Goal: Use online tool/utility: Utilize a website feature to perform a specific function

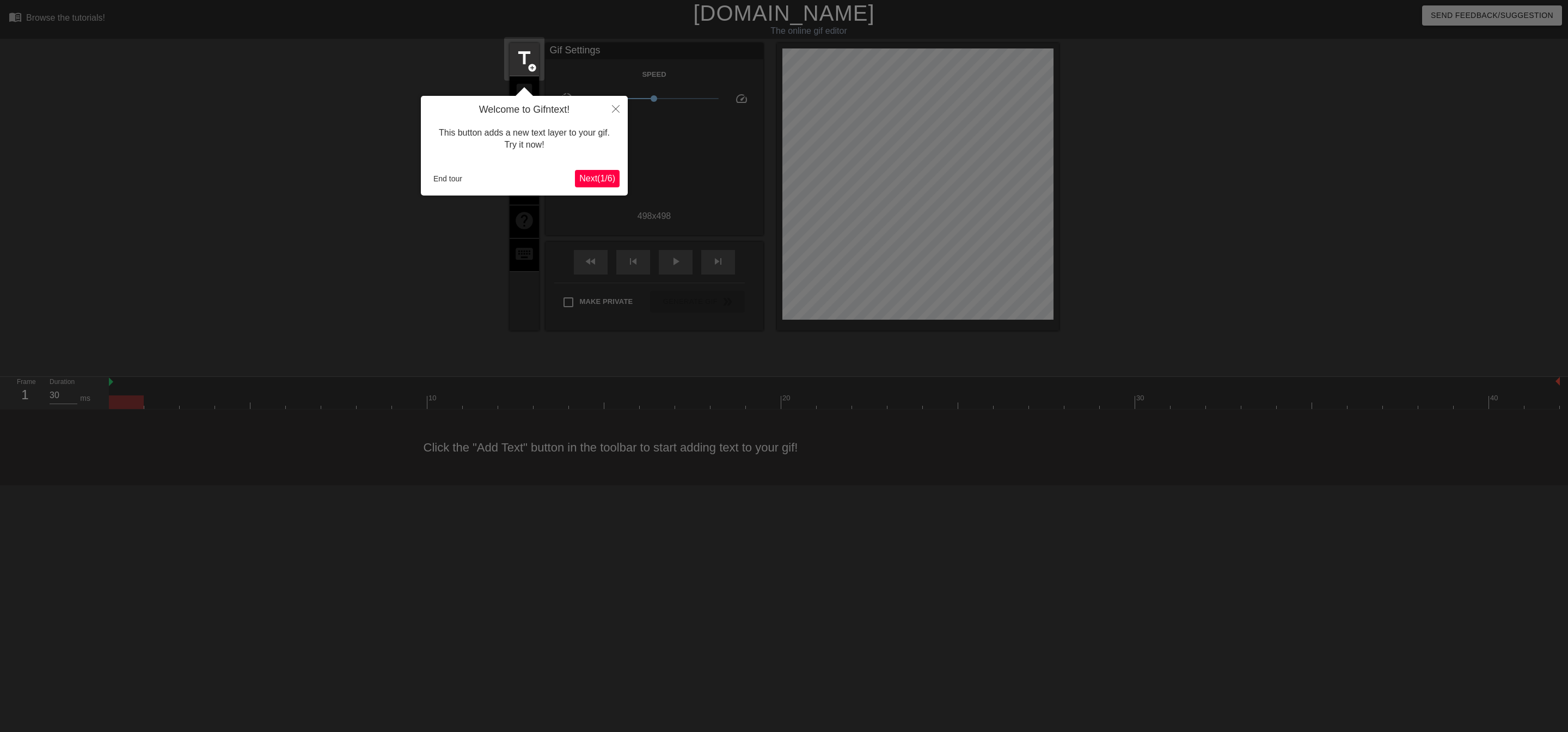
click at [607, 170] on button "Next ( 1 / 6 )" at bounding box center [597, 178] width 45 height 18
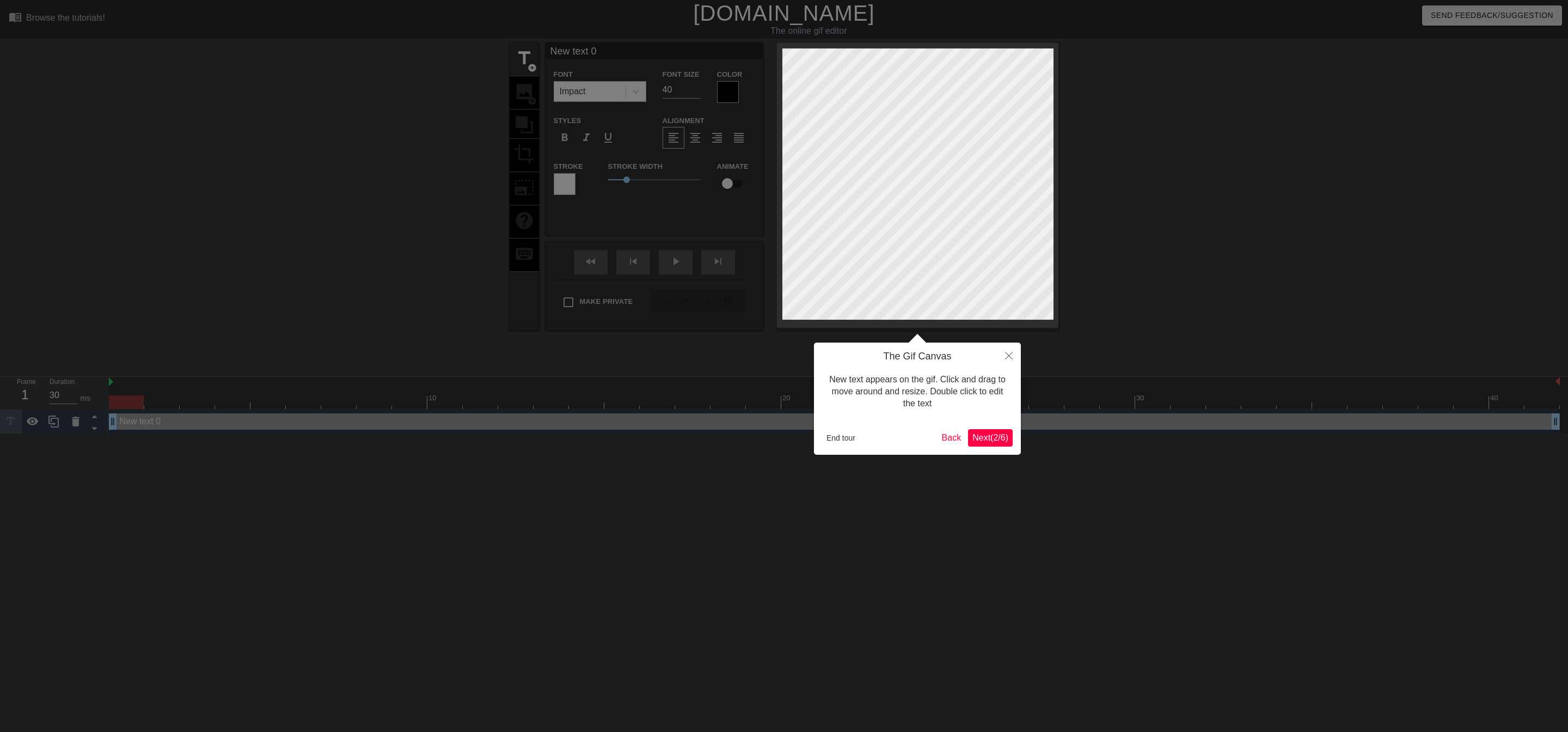
click at [979, 433] on span "Next ( 2 / 6 )" at bounding box center [990, 437] width 36 height 9
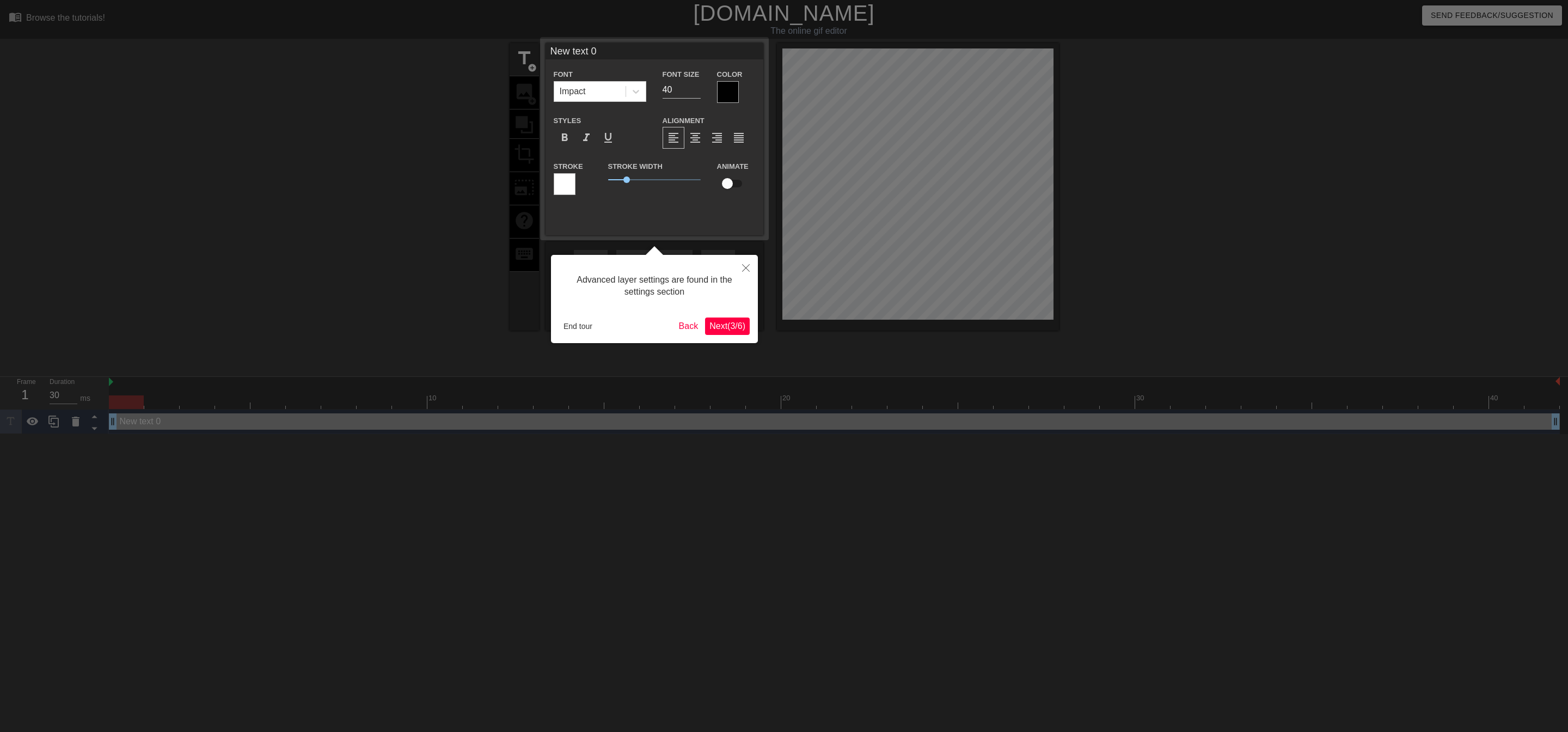
click at [980, 432] on div at bounding box center [784, 366] width 1568 height 732
click at [592, 332] on button "End tour" at bounding box center [577, 326] width 38 height 16
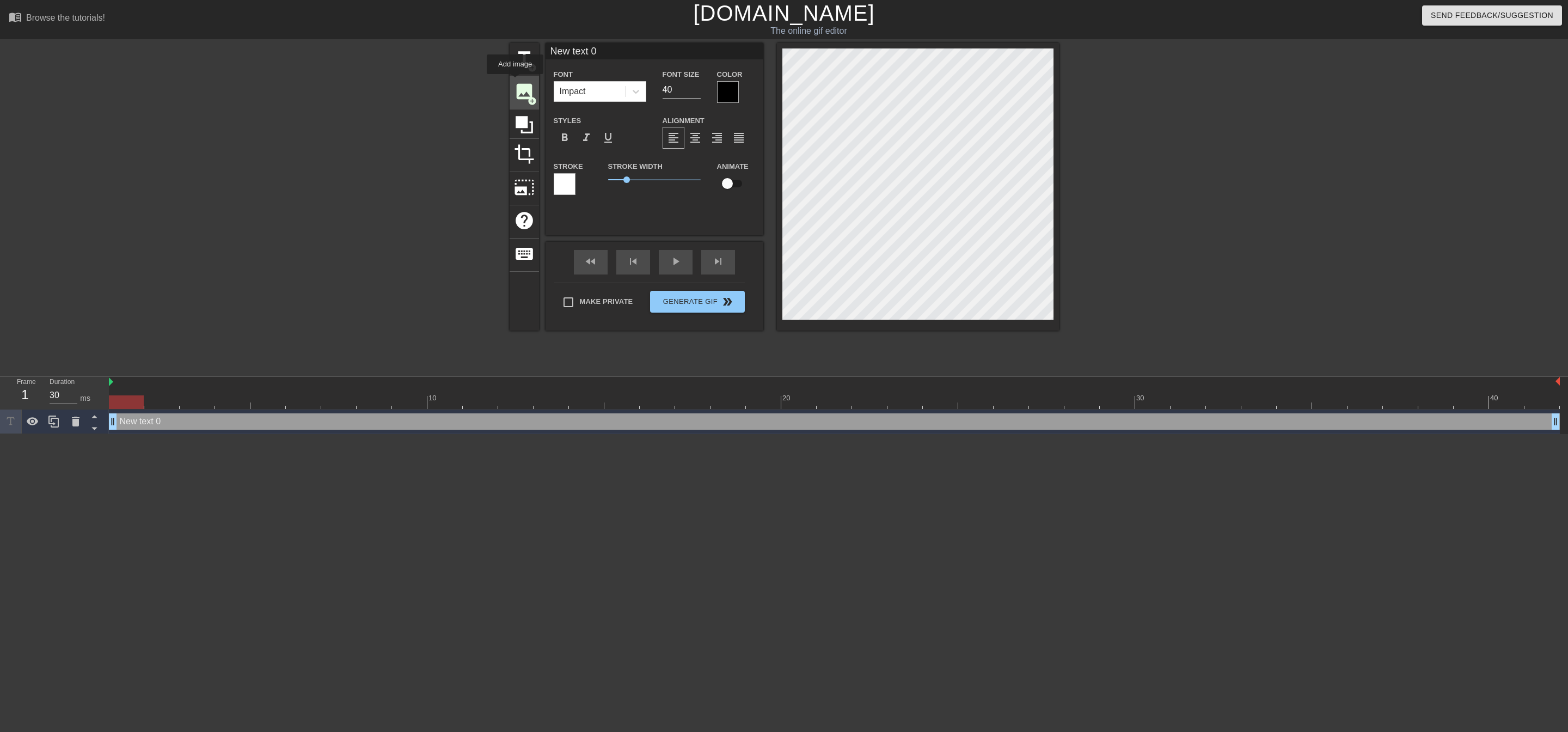
click at [515, 82] on span "image" at bounding box center [524, 91] width 21 height 21
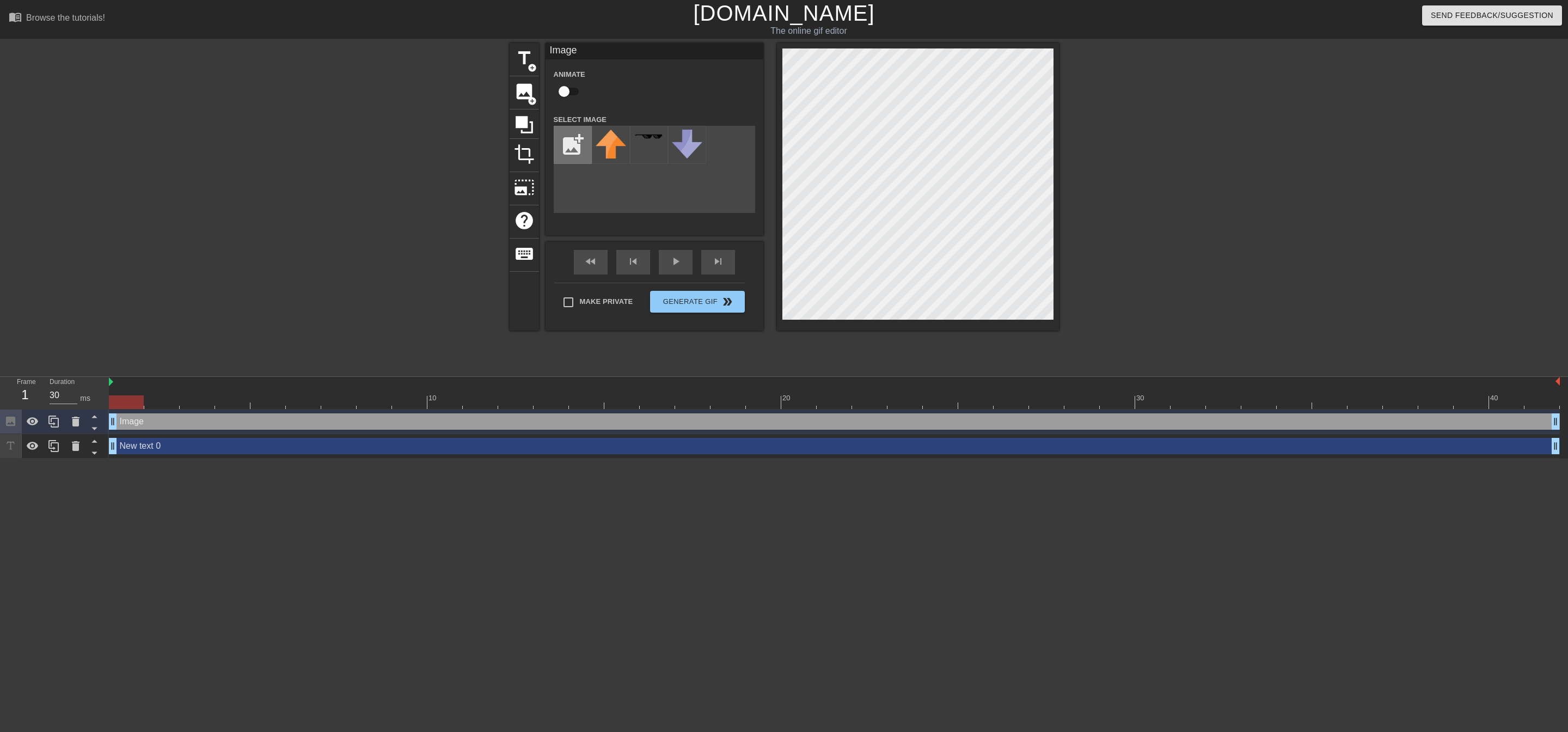
click at [574, 140] on input "file" at bounding box center [573, 145] width 37 height 37
type input "C:\fakepath\moses-midnighdt-club-2.png"
click at [618, 146] on img at bounding box center [611, 145] width 30 height 30
click at [794, 333] on div "title add_circle image add_circle crop photo_size_select_large help keyboard Im…" at bounding box center [784, 206] width 549 height 327
click at [1074, 57] on div "title add_circle image add_circle crop photo_size_select_large help keyboard Im…" at bounding box center [784, 206] width 1568 height 327
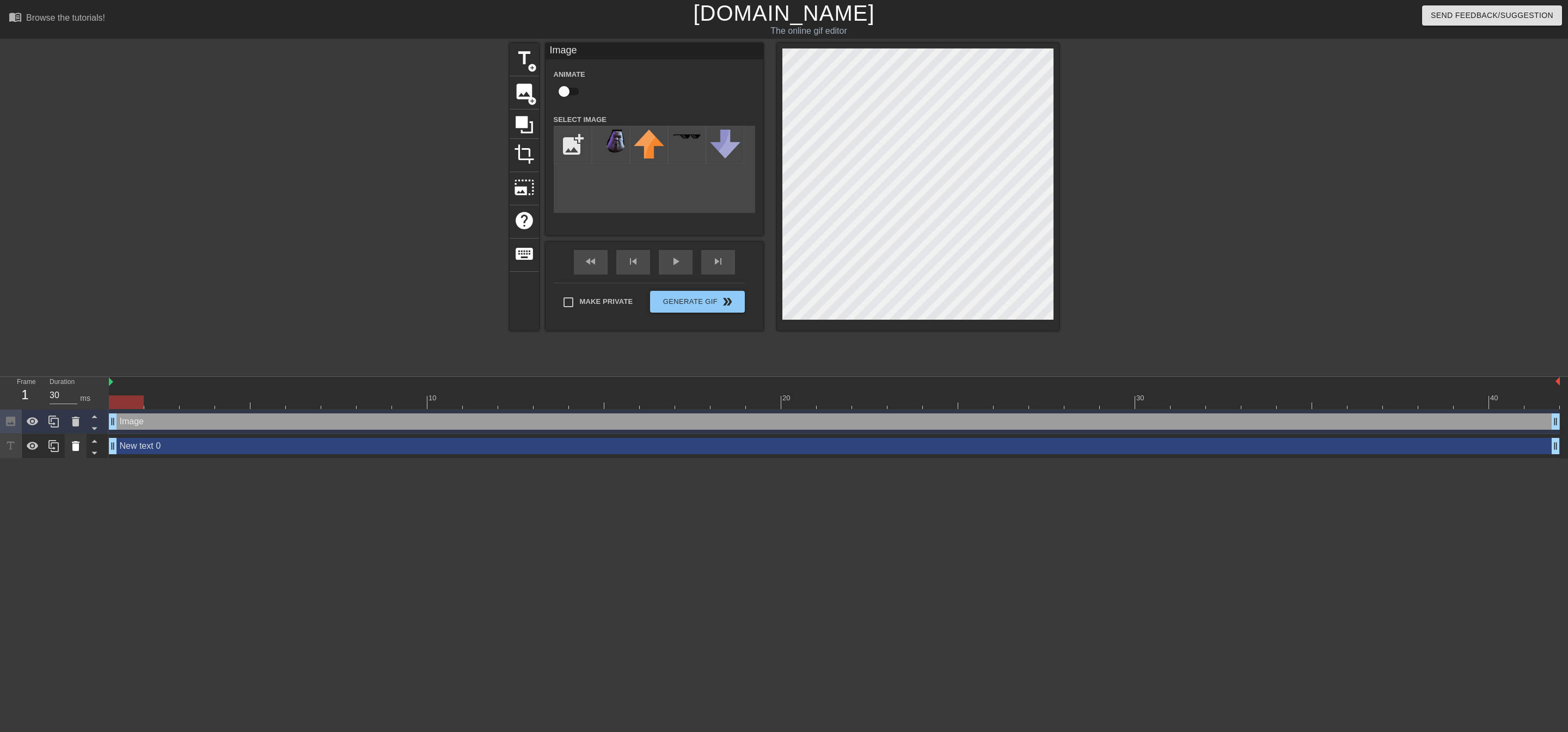
click at [73, 444] on icon at bounding box center [75, 446] width 8 height 10
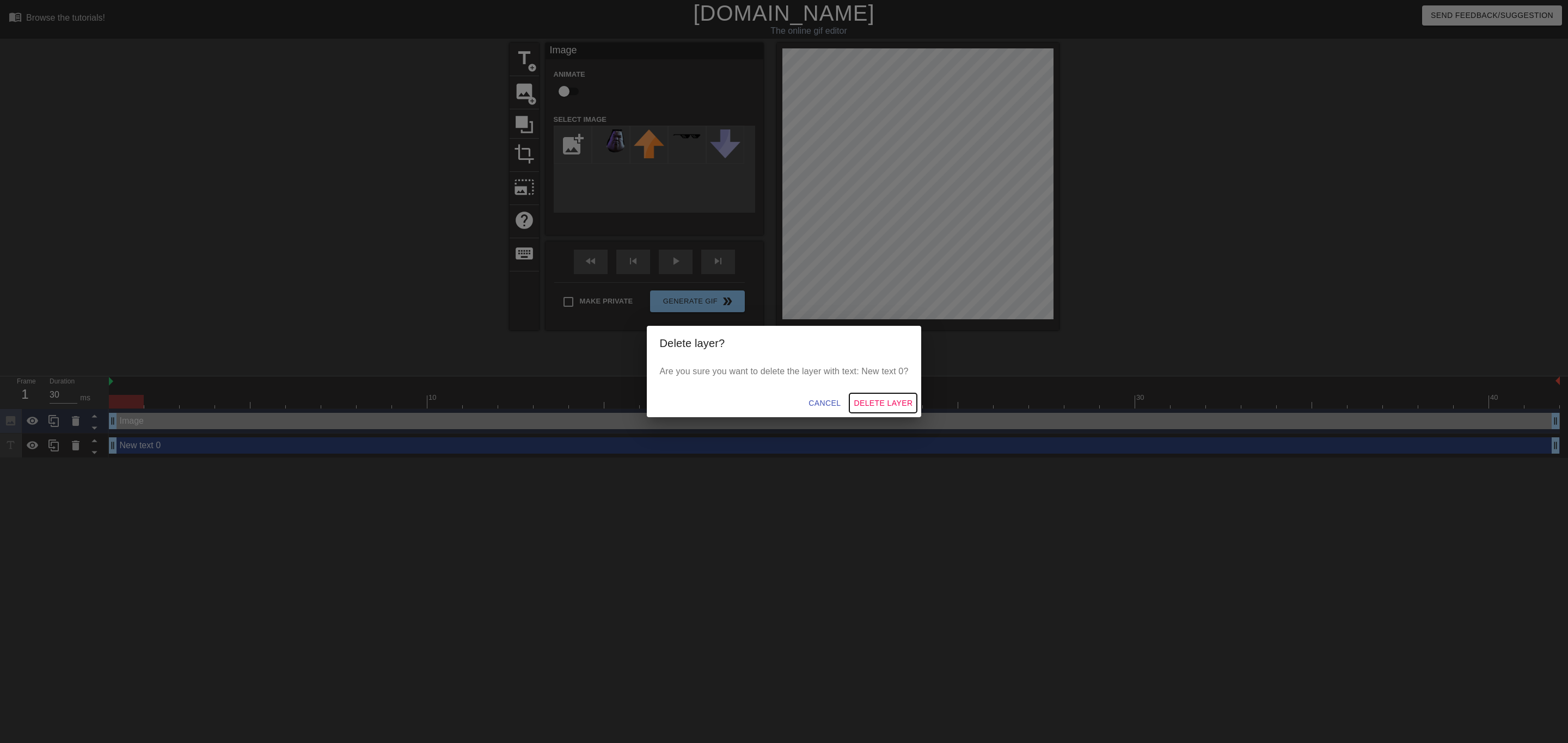
click at [881, 396] on span "Delete Layer" at bounding box center [883, 403] width 59 height 13
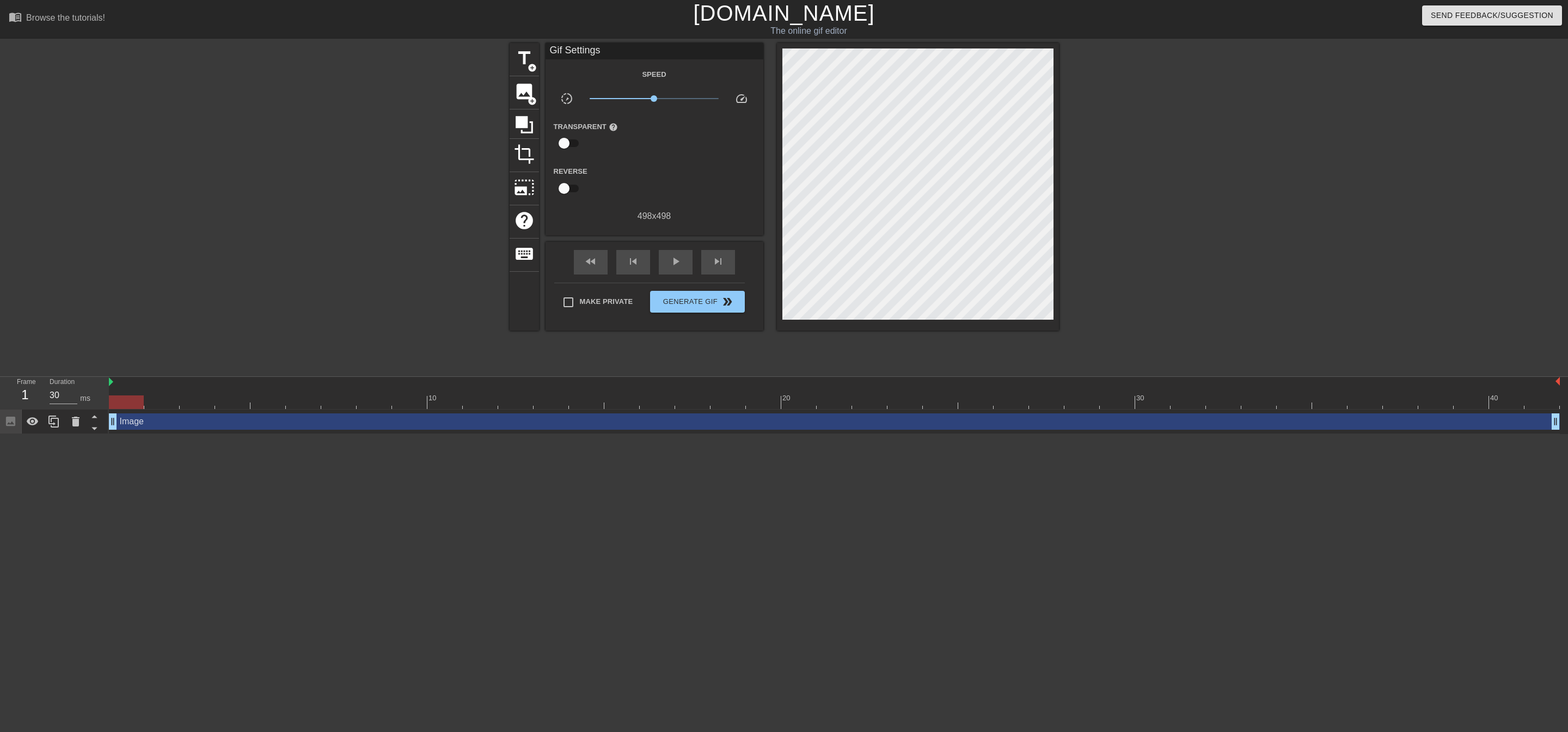
click at [165, 434] on html "menu_book Browse the tutorials! [DOMAIN_NAME] The online gif editor Send Feedba…" at bounding box center [784, 217] width 1568 height 434
type input "30"
click at [521, 100] on span "image" at bounding box center [524, 91] width 21 height 21
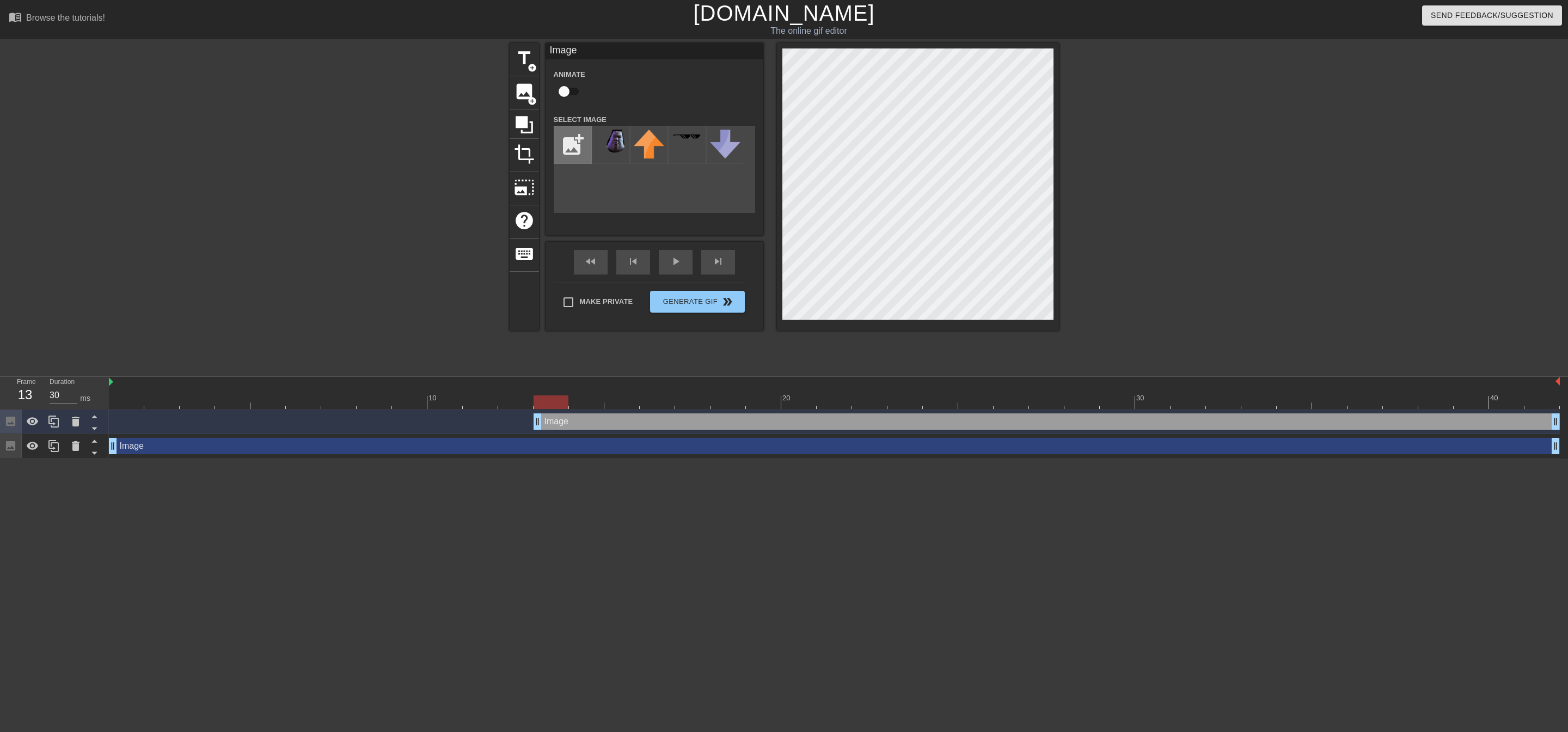
click at [565, 134] on input "file" at bounding box center [573, 145] width 37 height 37
type input "C:\fakepath\moses-midnighdt-club-2.png"
click at [618, 149] on img at bounding box center [611, 145] width 30 height 30
click at [84, 447] on div at bounding box center [76, 446] width 22 height 24
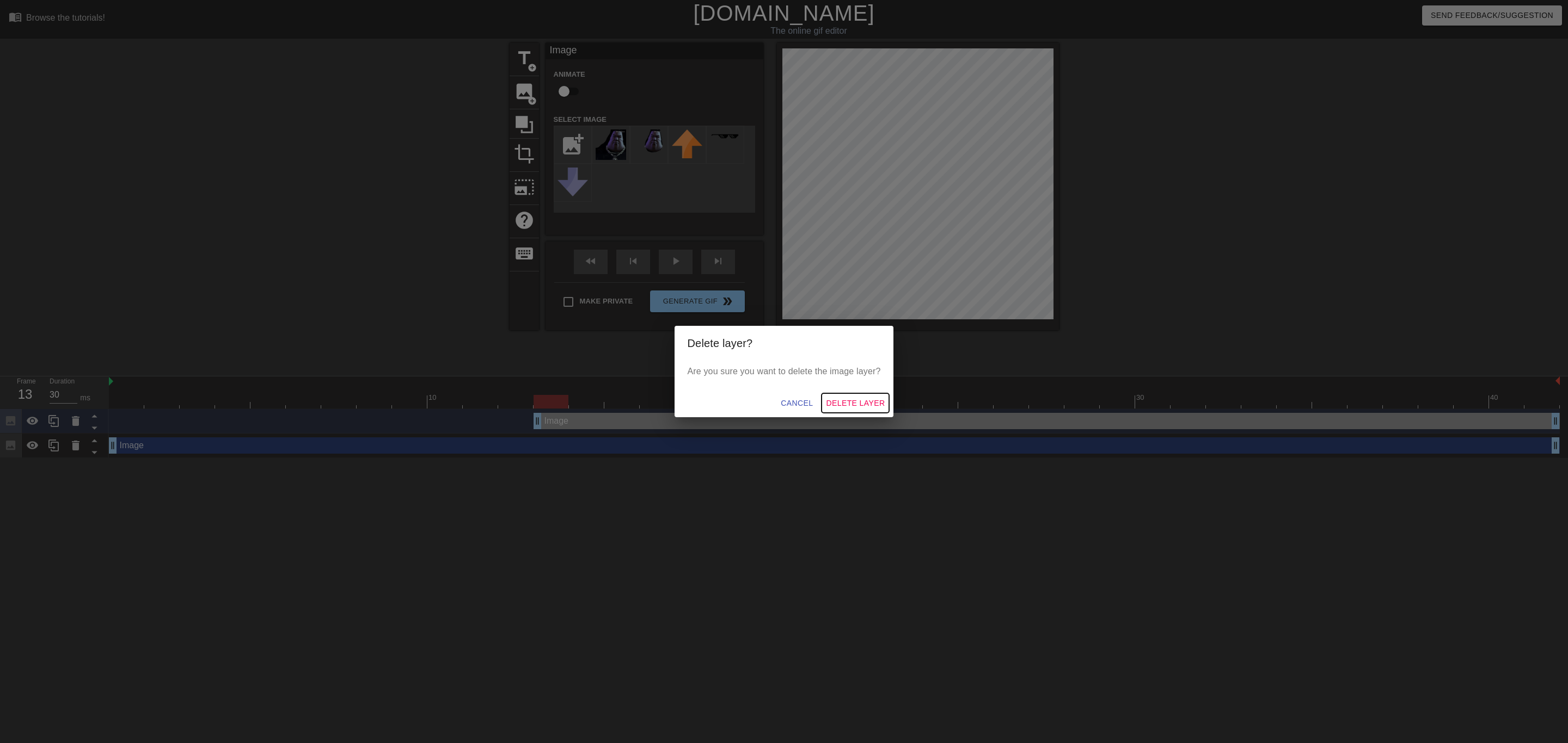
click at [872, 407] on span "Delete Layer" at bounding box center [856, 403] width 59 height 13
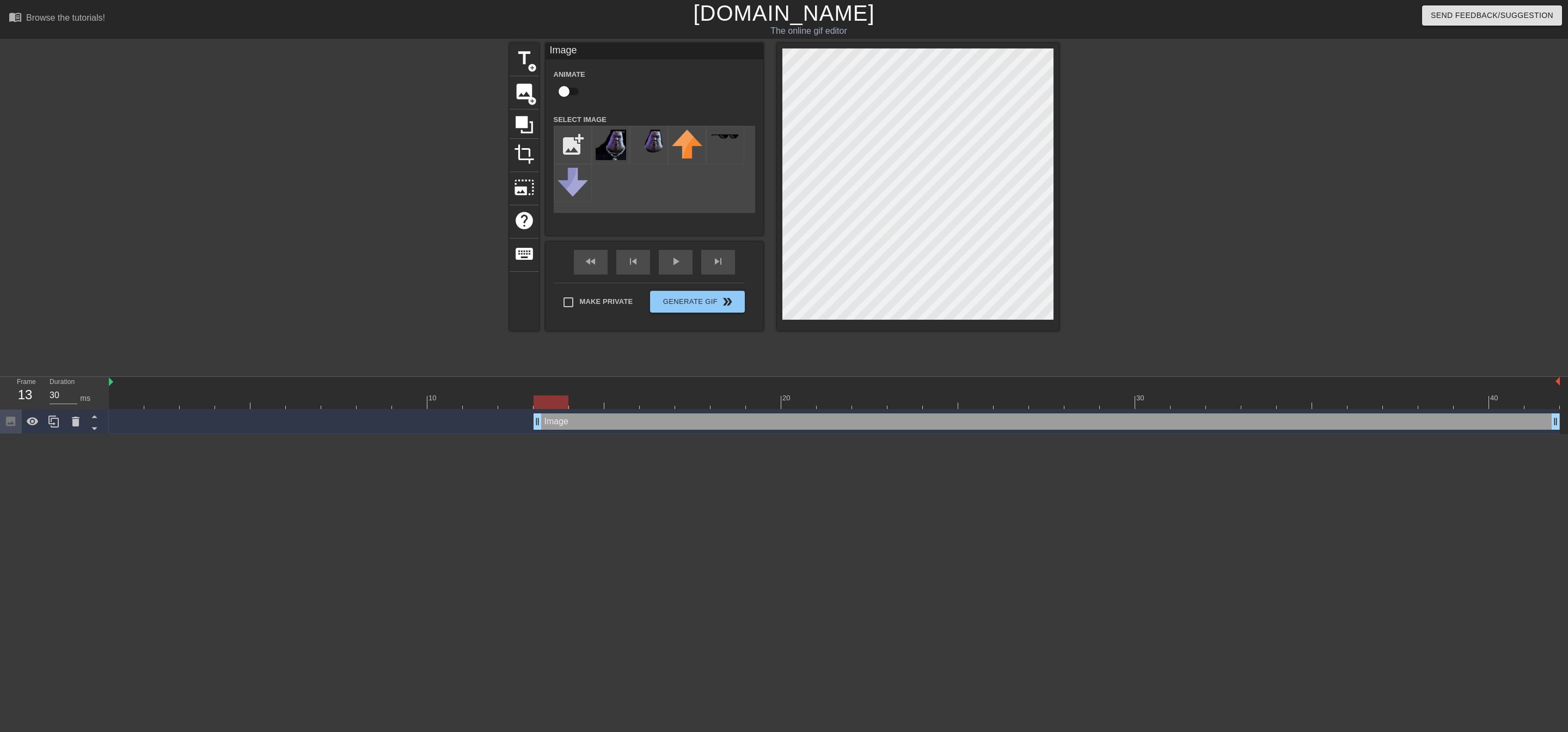
click at [787, 328] on div at bounding box center [917, 187] width 282 height 288
click at [1062, 56] on div "title add_circle image add_circle crop photo_size_select_large help keyboard Im…" at bounding box center [784, 206] width 1568 height 327
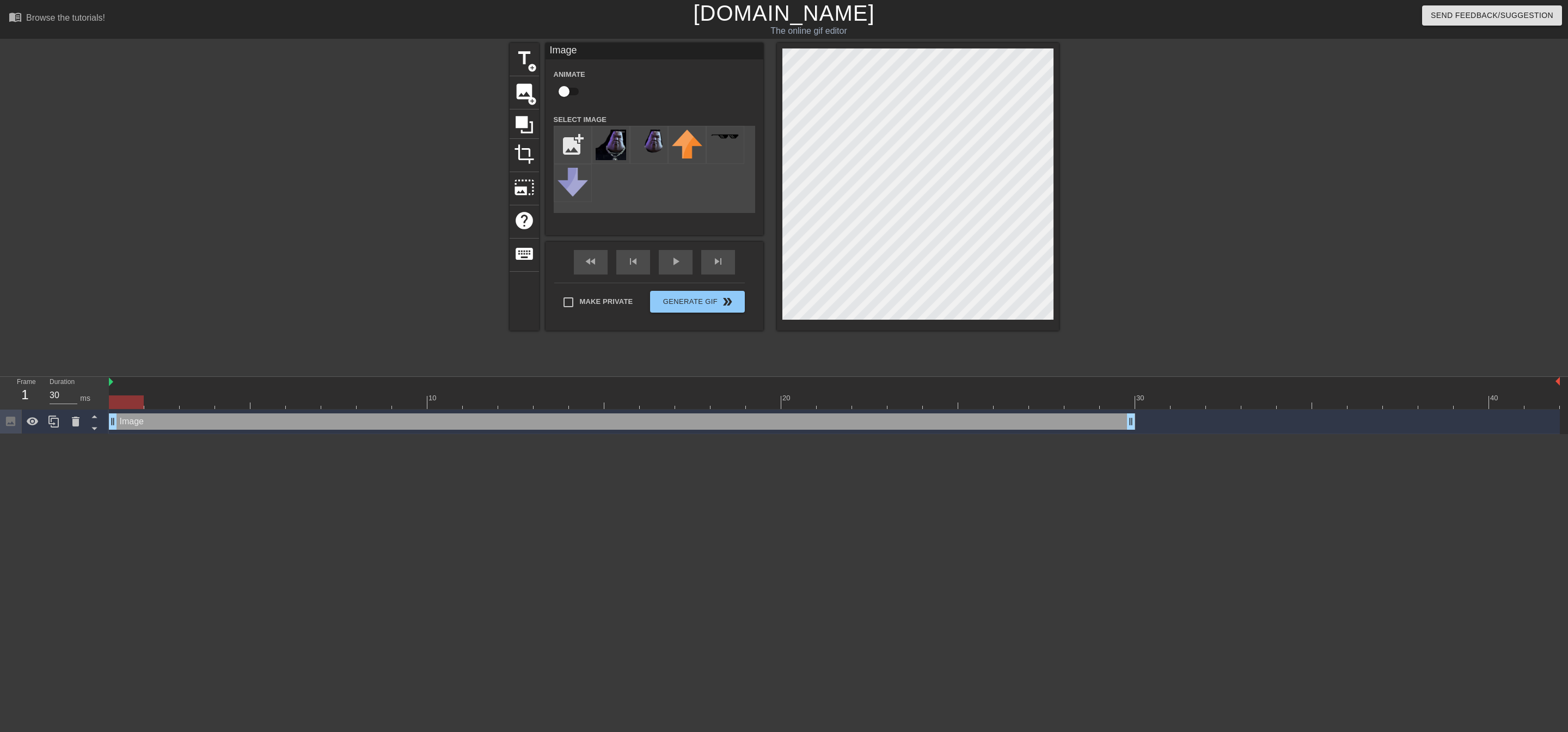
drag, startPoint x: 564, startPoint y: 427, endPoint x: 88, endPoint y: 461, distance: 477.2
click at [88, 434] on html "menu_book Browse the tutorials! [DOMAIN_NAME] The online gif editor Send Feedba…" at bounding box center [784, 217] width 1568 height 434
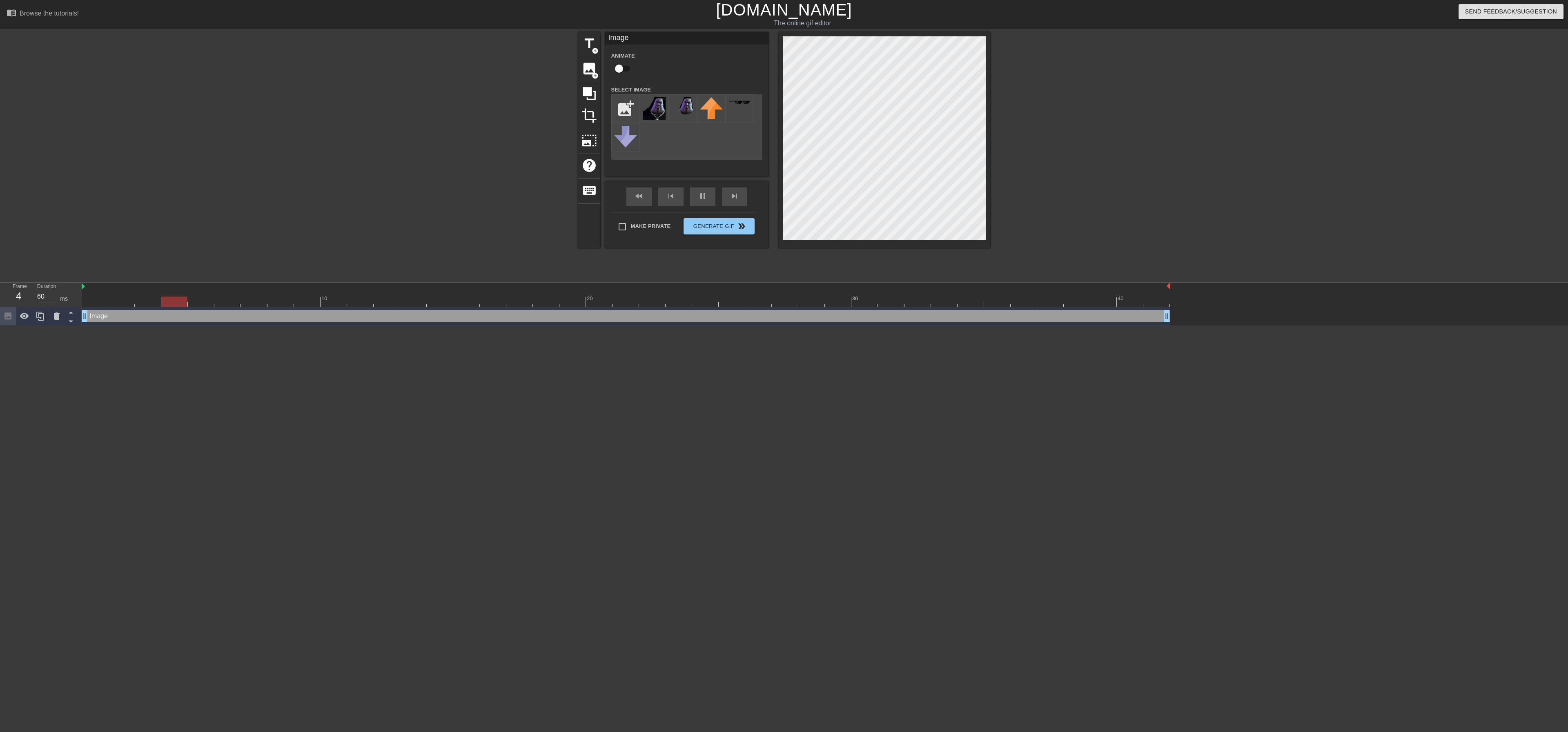
drag, startPoint x: 846, startPoint y: 317, endPoint x: 1179, endPoint y: 317, distance: 333.0
click at [1176, 317] on div "Image drag_handle drag_handle" at bounding box center [825, 316] width 1486 height 18
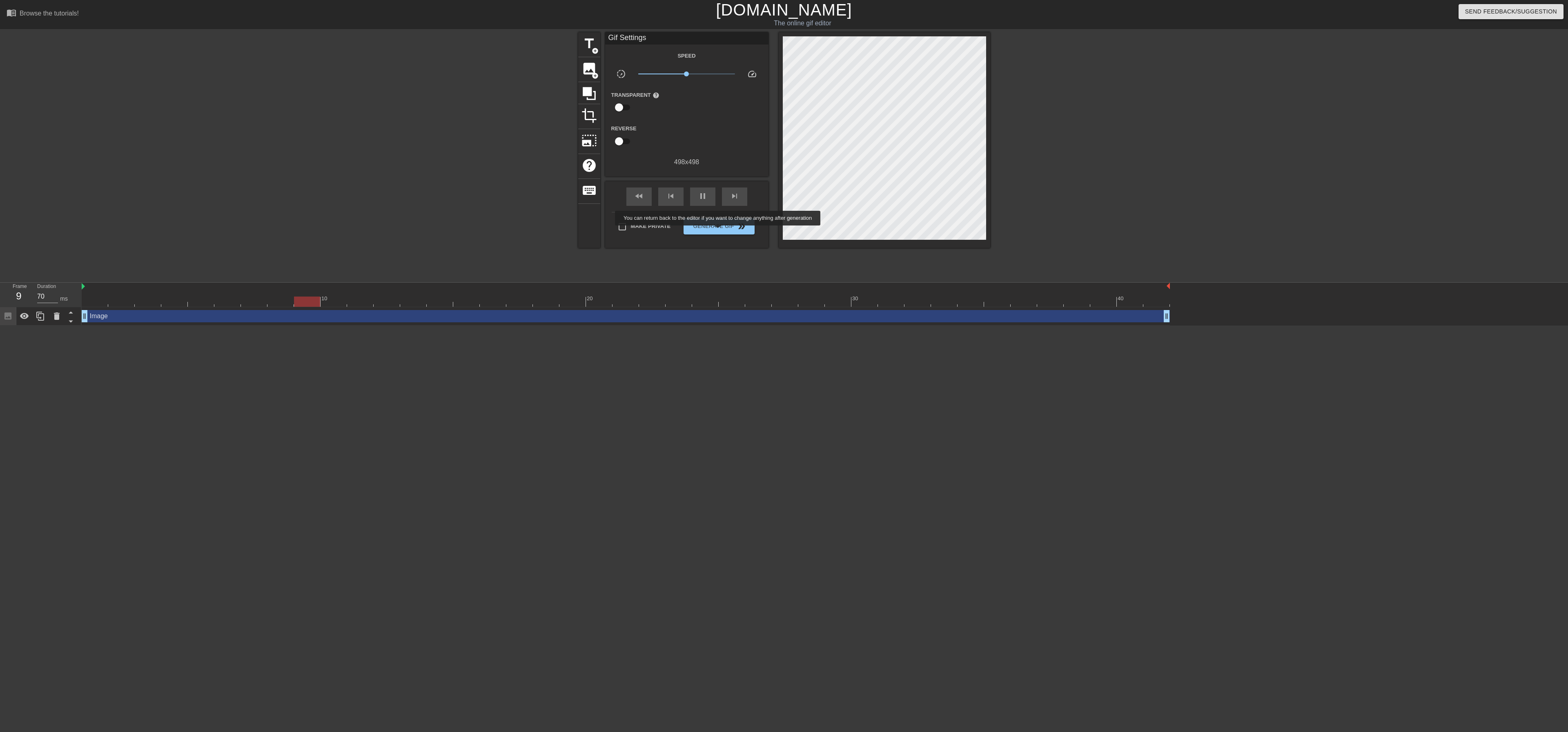
drag, startPoint x: 718, startPoint y: 231, endPoint x: 329, endPoint y: 194, distance: 390.8
click at [329, 194] on div "title add_circle image add_circle crop photo_size_select_large help keyboard Gi…" at bounding box center [784, 155] width 1568 height 245
drag, startPoint x: 686, startPoint y: 70, endPoint x: 706, endPoint y: 71, distance: 20.0
click at [706, 71] on span "x2.11" at bounding box center [686, 73] width 97 height 9
click at [706, 72] on span "x2.57" at bounding box center [706, 74] width 5 height 5
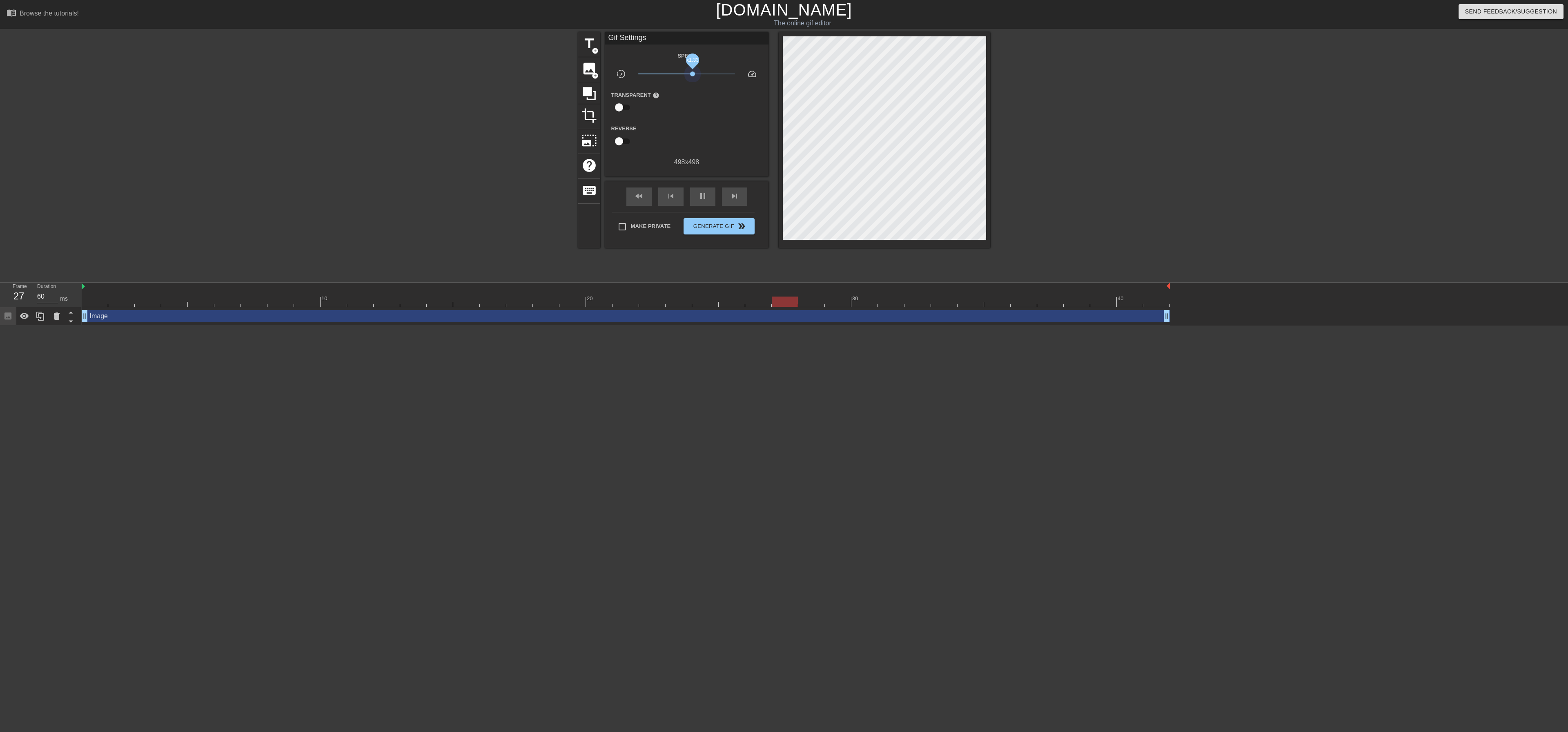
drag, startPoint x: 706, startPoint y: 71, endPoint x: 693, endPoint y: 99, distance: 30.9
click at [693, 99] on div "Speed slow_motion_video x1.33 speed Transparent help Reverse 498 x 498" at bounding box center [687, 109] width 151 height 117
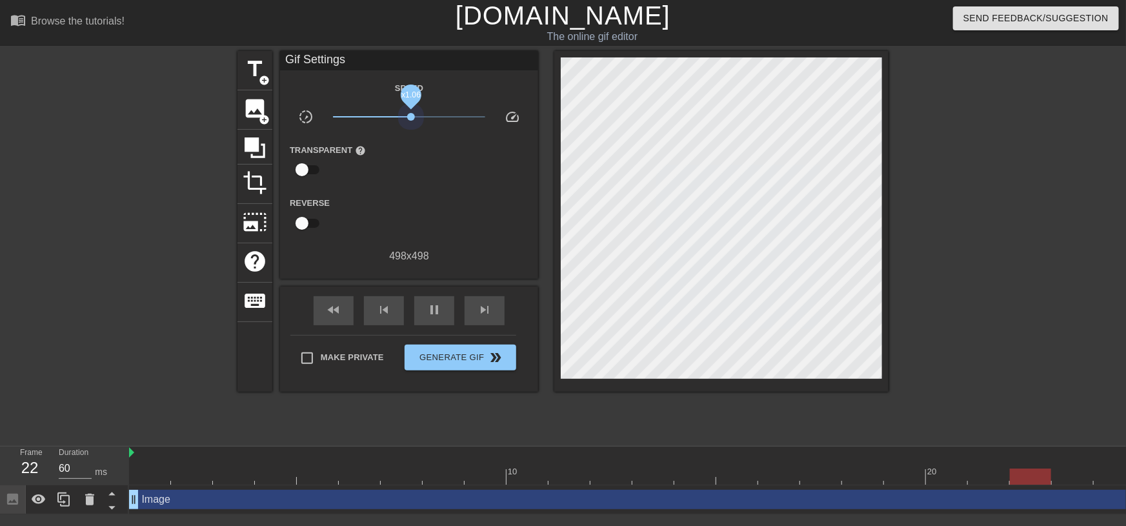
drag, startPoint x: 419, startPoint y: 119, endPoint x: 411, endPoint y: 121, distance: 8.6
click at [411, 121] on span "x1.06" at bounding box center [409, 116] width 153 height 15
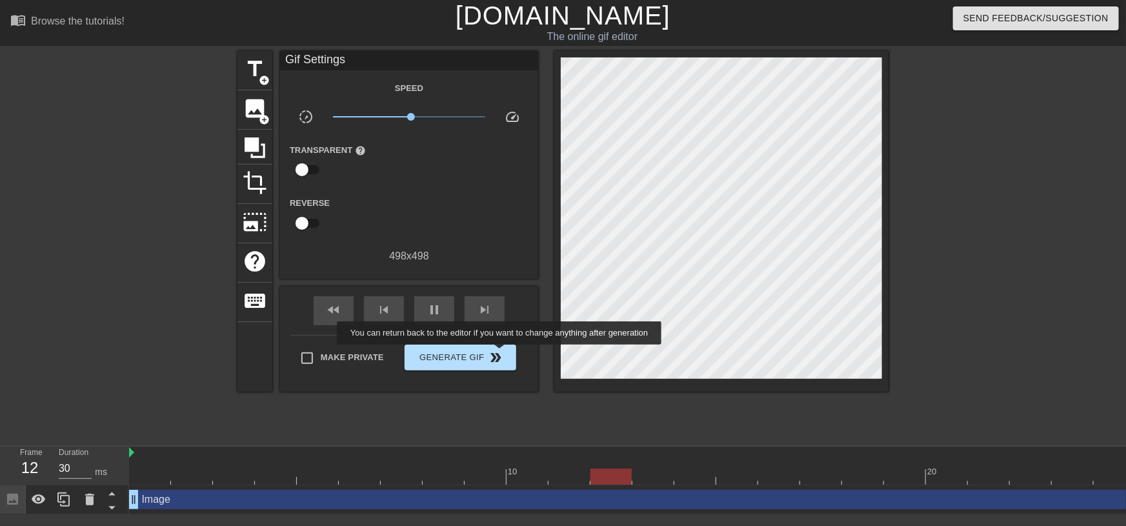
type input "70"
click at [501, 353] on span "double_arrow" at bounding box center [495, 357] width 15 height 15
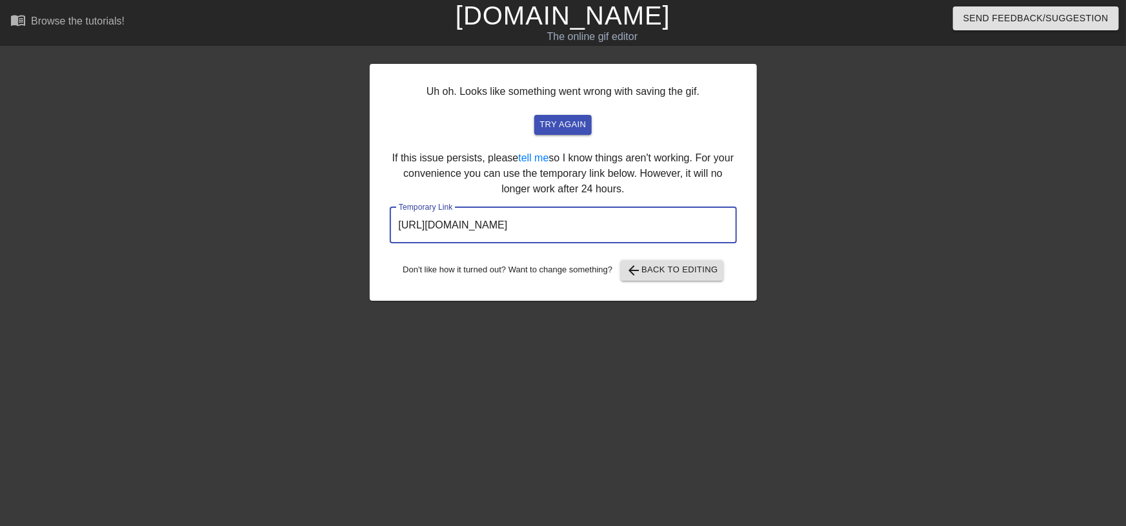
click at [637, 219] on input "[URL][DOMAIN_NAME]" at bounding box center [563, 225] width 347 height 36
